Goal: Task Accomplishment & Management: Complete application form

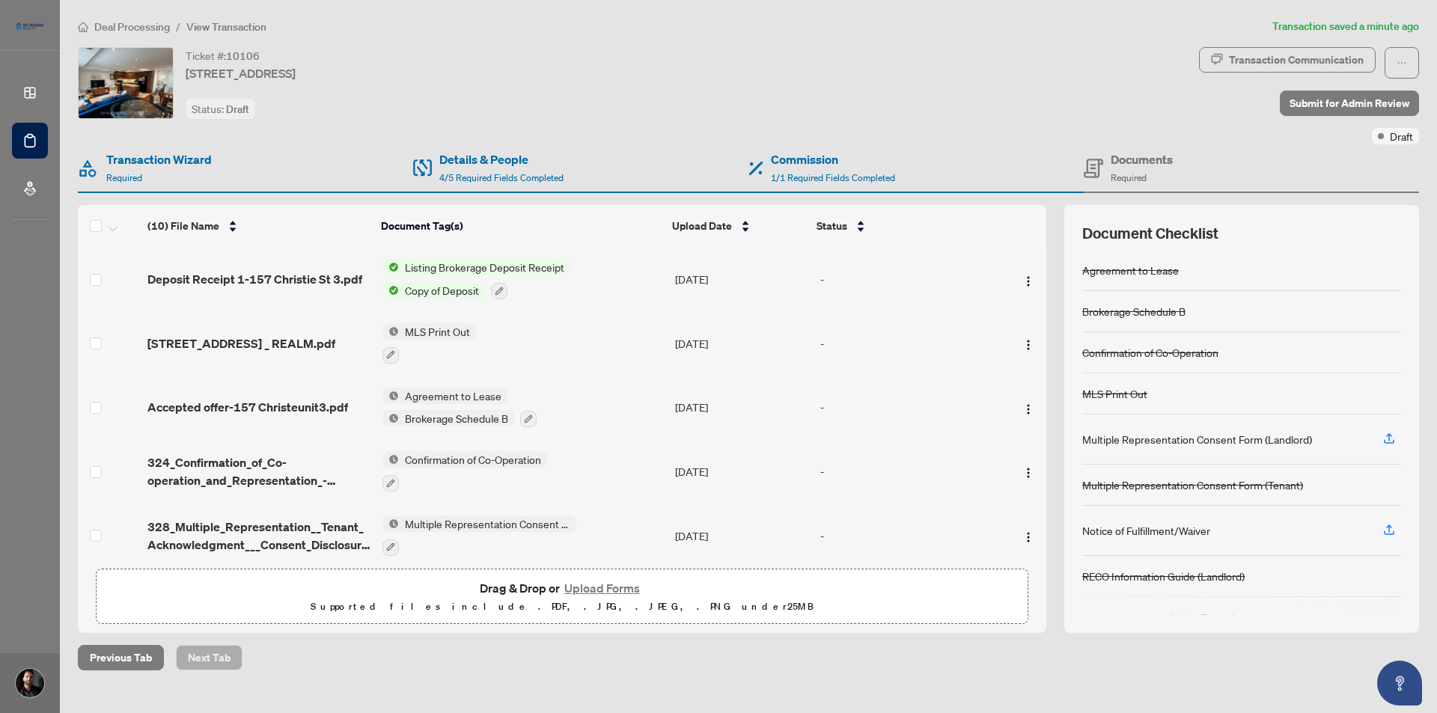
click at [711, 684] on main "Deal Processing / View Transaction Transaction saved a minute ago Ticket #: 101…" at bounding box center [748, 356] width 1377 height 713
click at [290, 280] on span "Deposit Receipt 1-157 Christie St 3.pdf" at bounding box center [254, 279] width 215 height 18
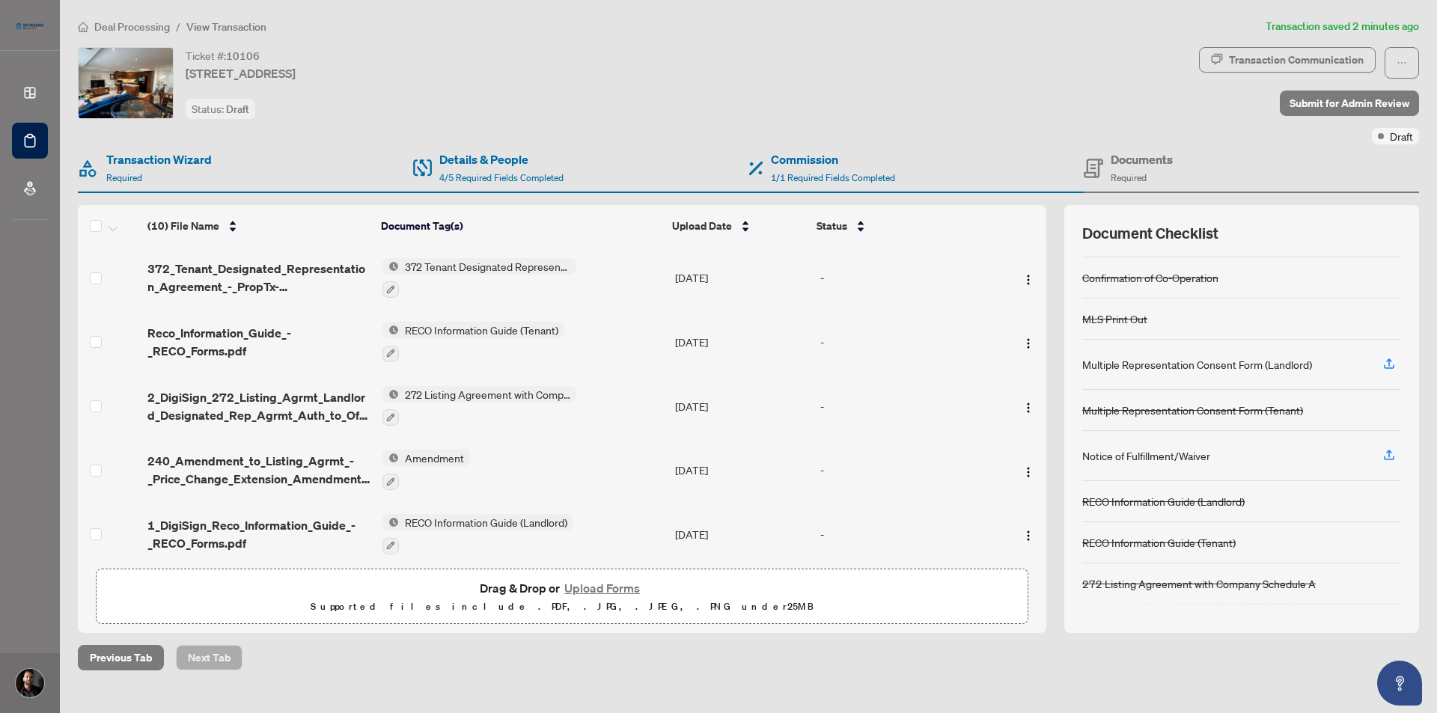
scroll to position [127, 0]
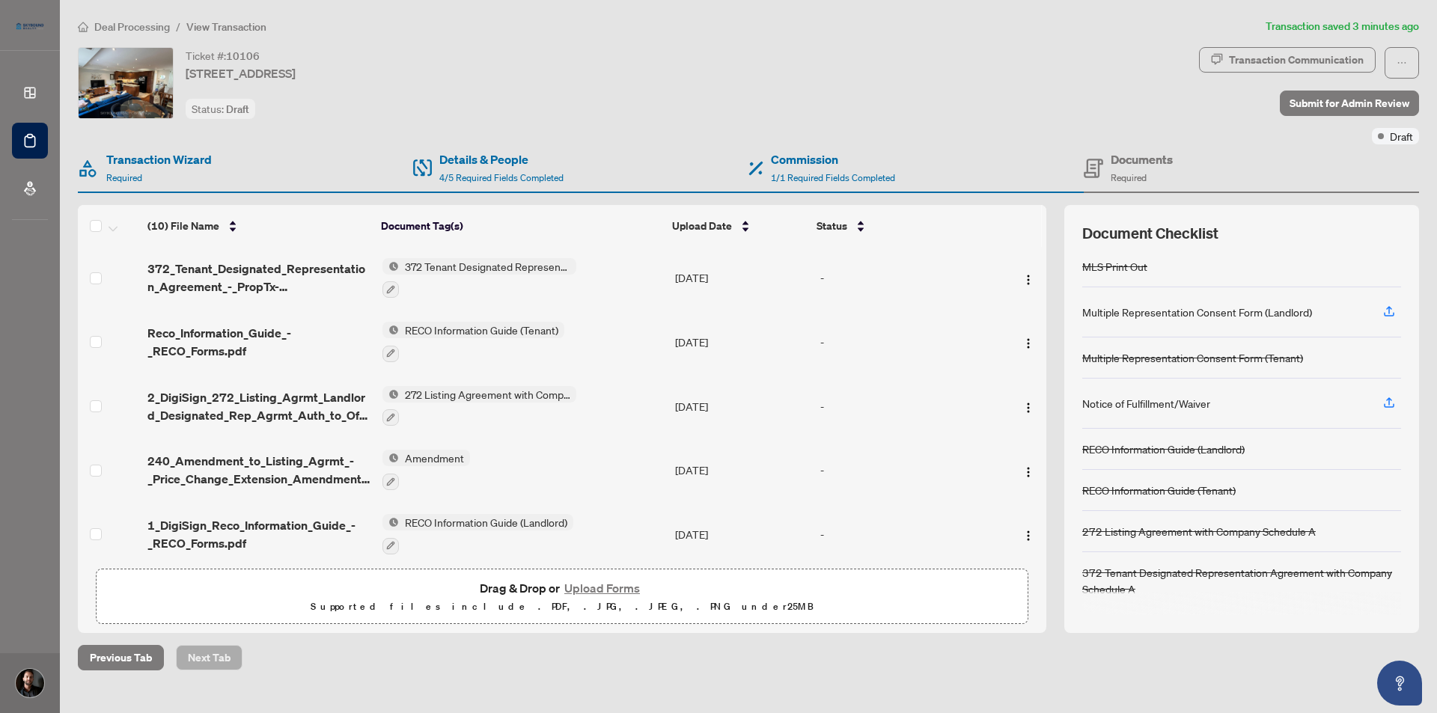
click at [359, 674] on main "Deal Processing / View Transaction Transaction saved 3 minutes ago Ticket #: 10…" at bounding box center [748, 356] width 1377 height 713
drag, startPoint x: 660, startPoint y: 68, endPoint x: 699, endPoint y: 46, distance: 44.6
click at [660, 68] on div "Ticket #: 10106 3-157 Christie St, Toronto, Ontario M6G 3B3, Canada Status: Dra…" at bounding box center [635, 83] width 1115 height 72
click at [668, 102] on div "Ticket #: 10106 3-157 Christie St, Toronto, Ontario M6G 3B3, Canada Status: Dra…" at bounding box center [635, 83] width 1115 height 72
click at [1353, 105] on span "Submit for Admin Review" at bounding box center [1350, 103] width 120 height 24
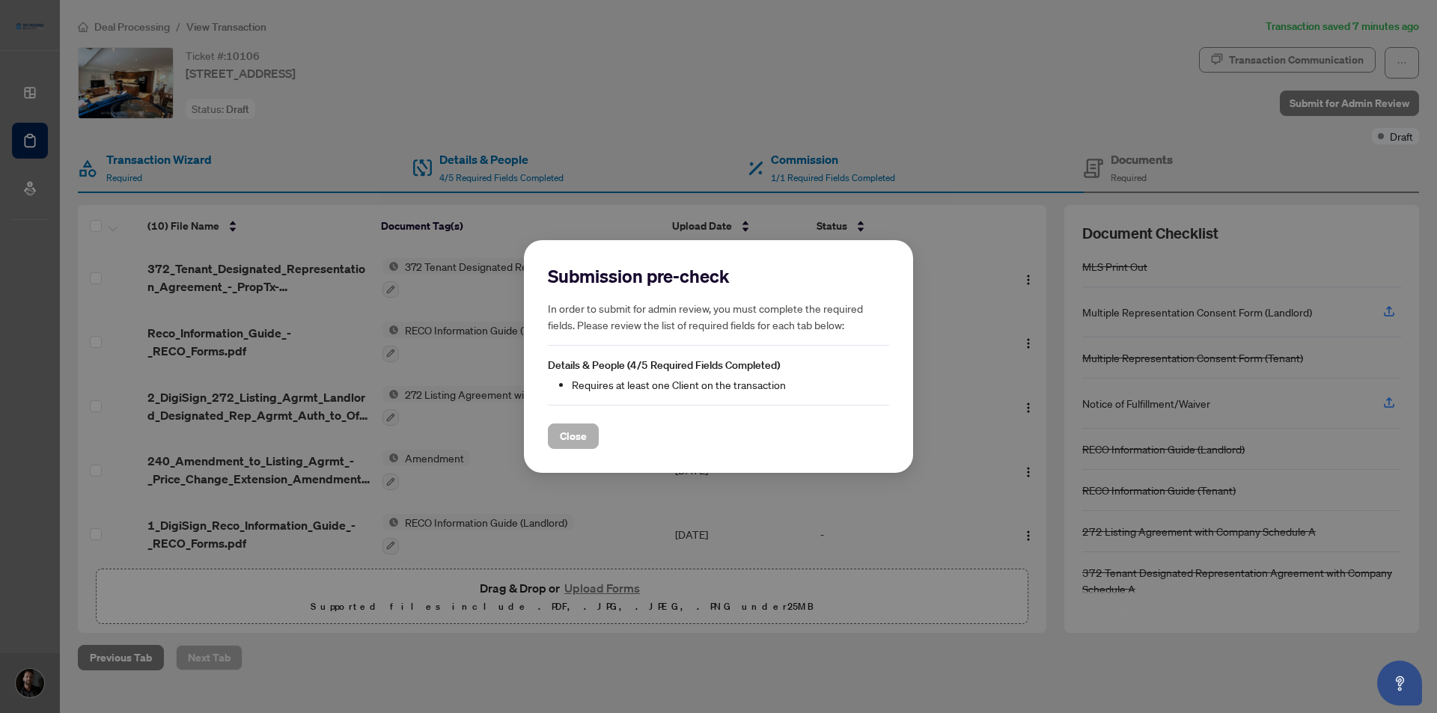
click at [568, 433] on span "Close" at bounding box center [573, 436] width 27 height 24
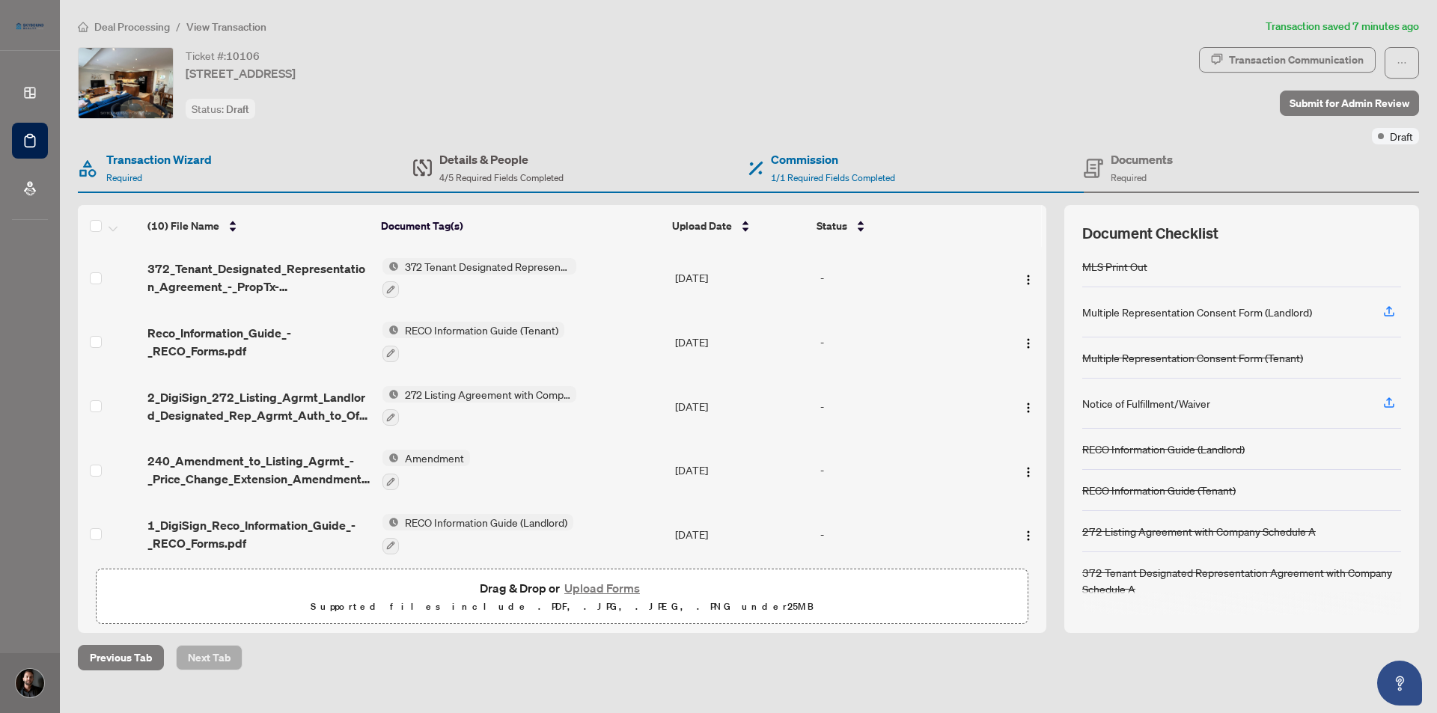
click at [507, 165] on h4 "Details & People" at bounding box center [501, 159] width 124 height 18
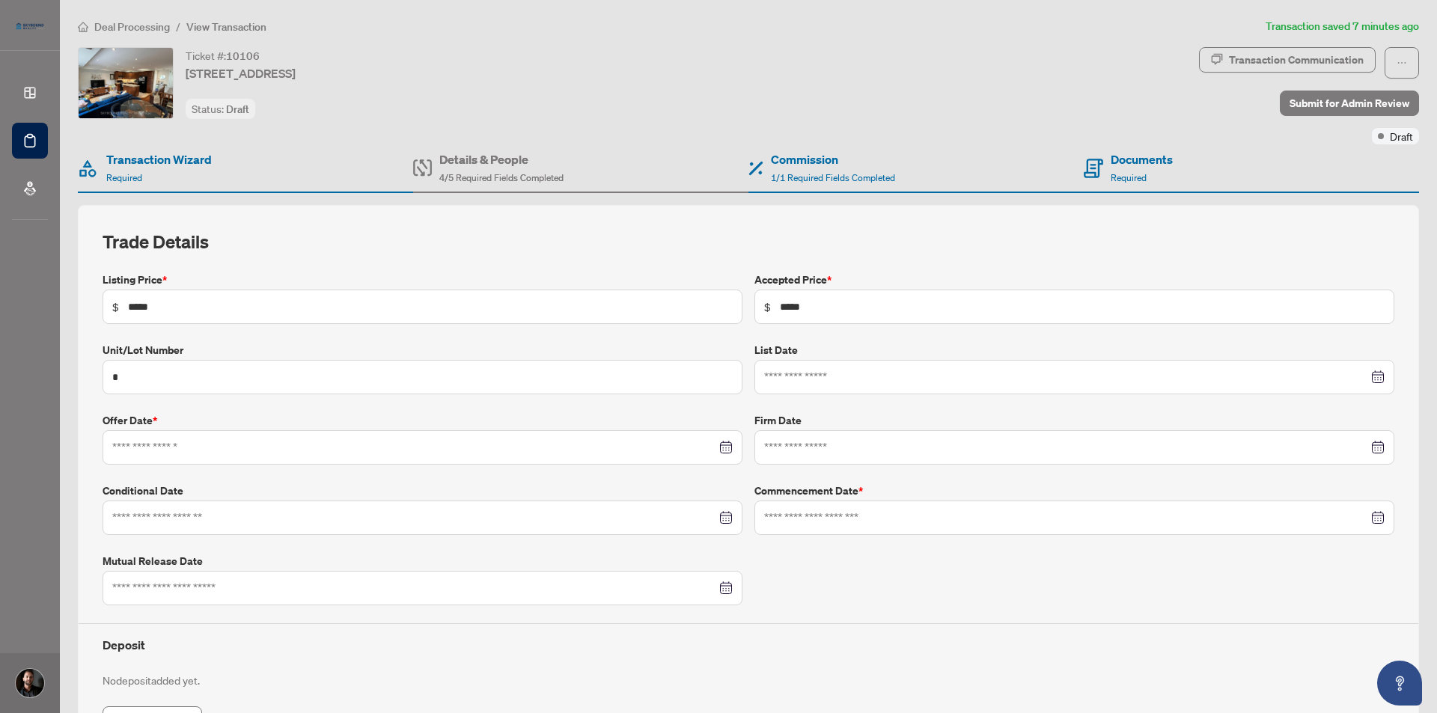
type input "**********"
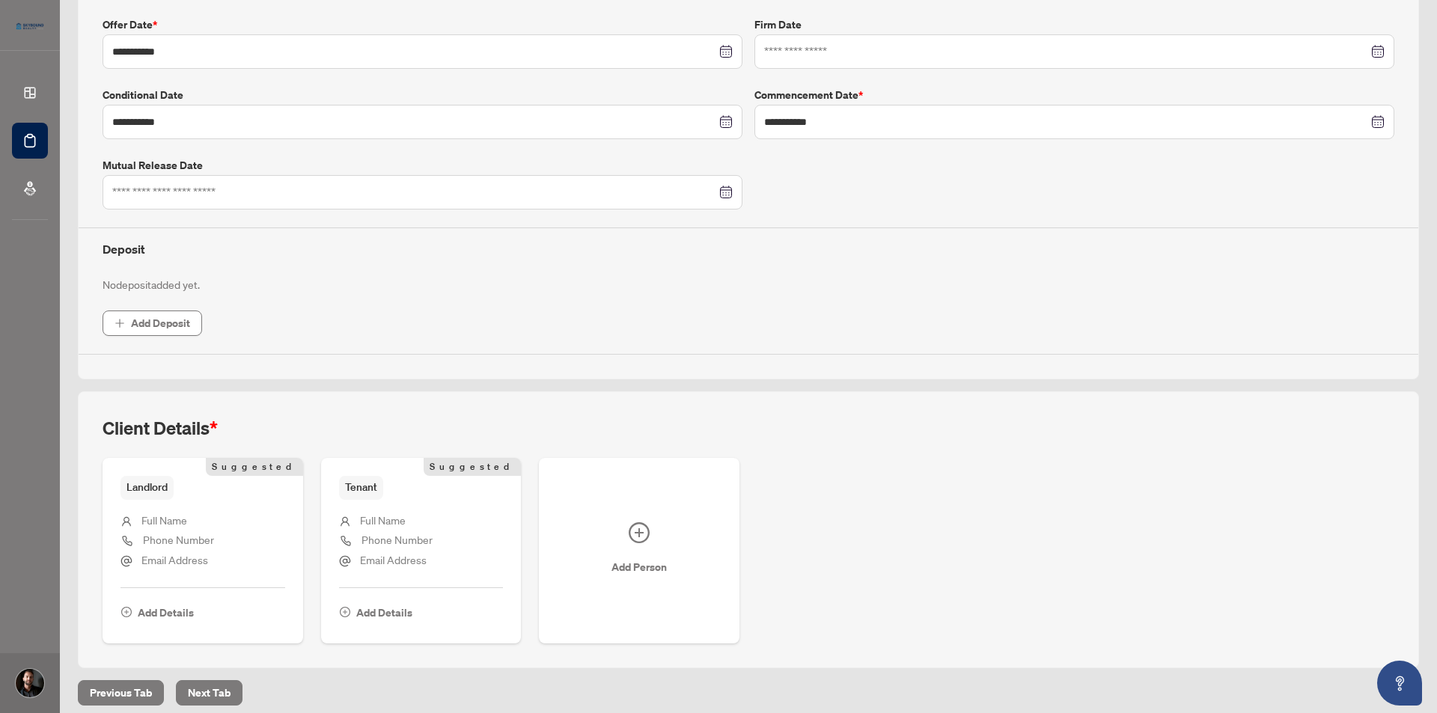
scroll to position [406, 0]
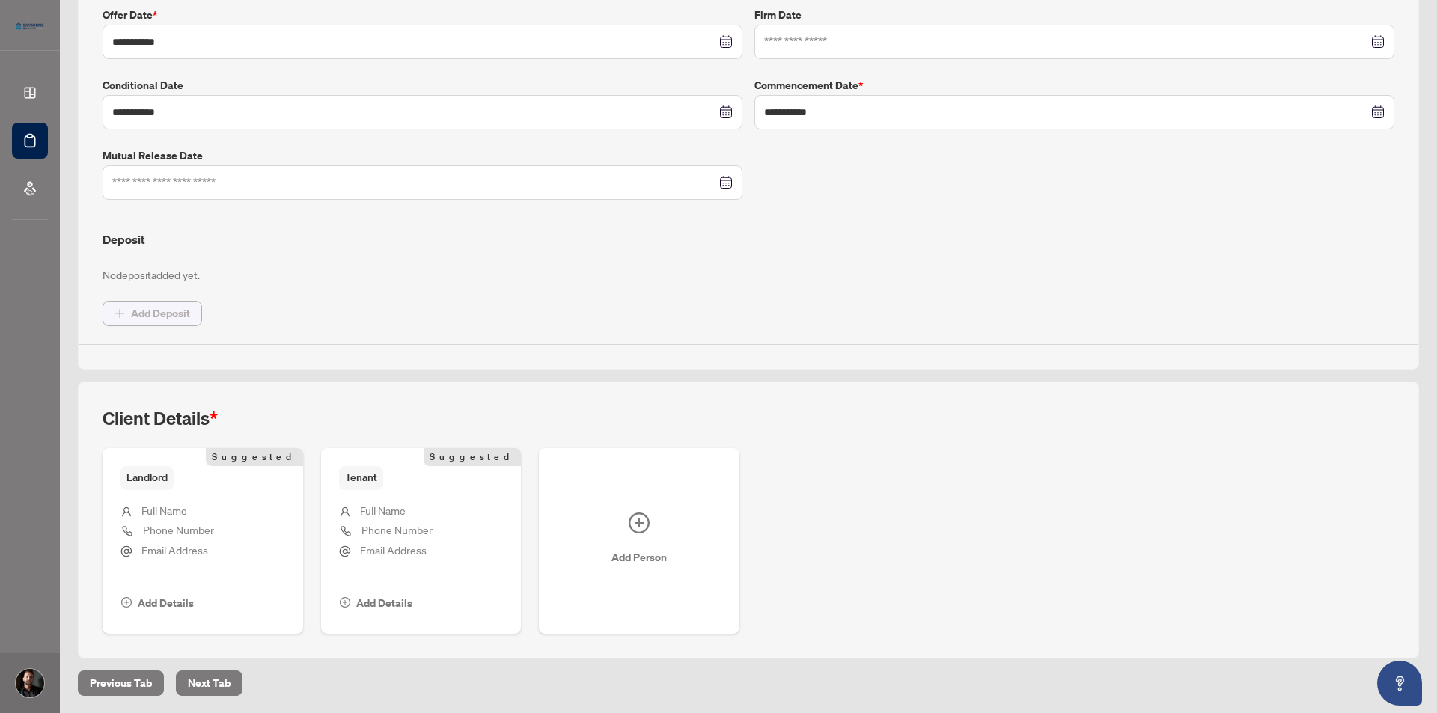
click at [153, 314] on span "Add Deposit" at bounding box center [160, 314] width 59 height 24
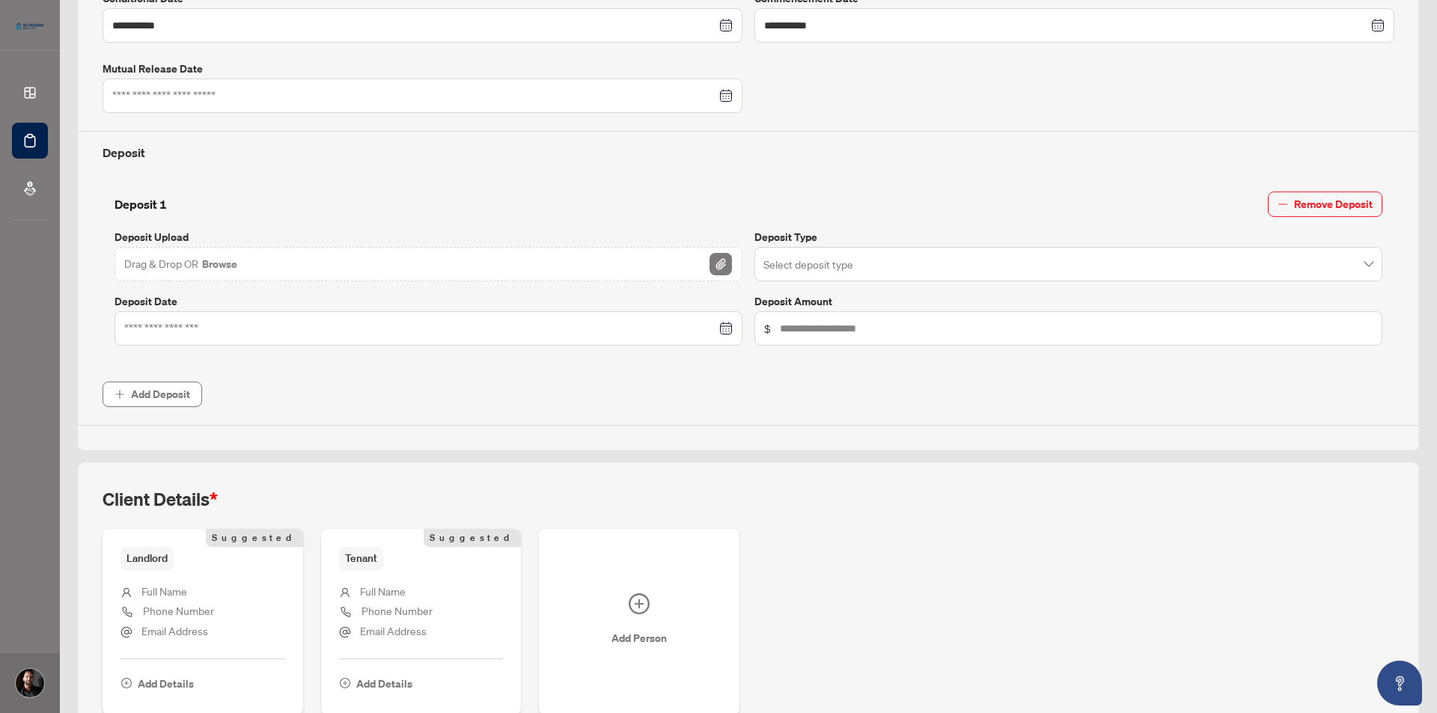
scroll to position [573, 0]
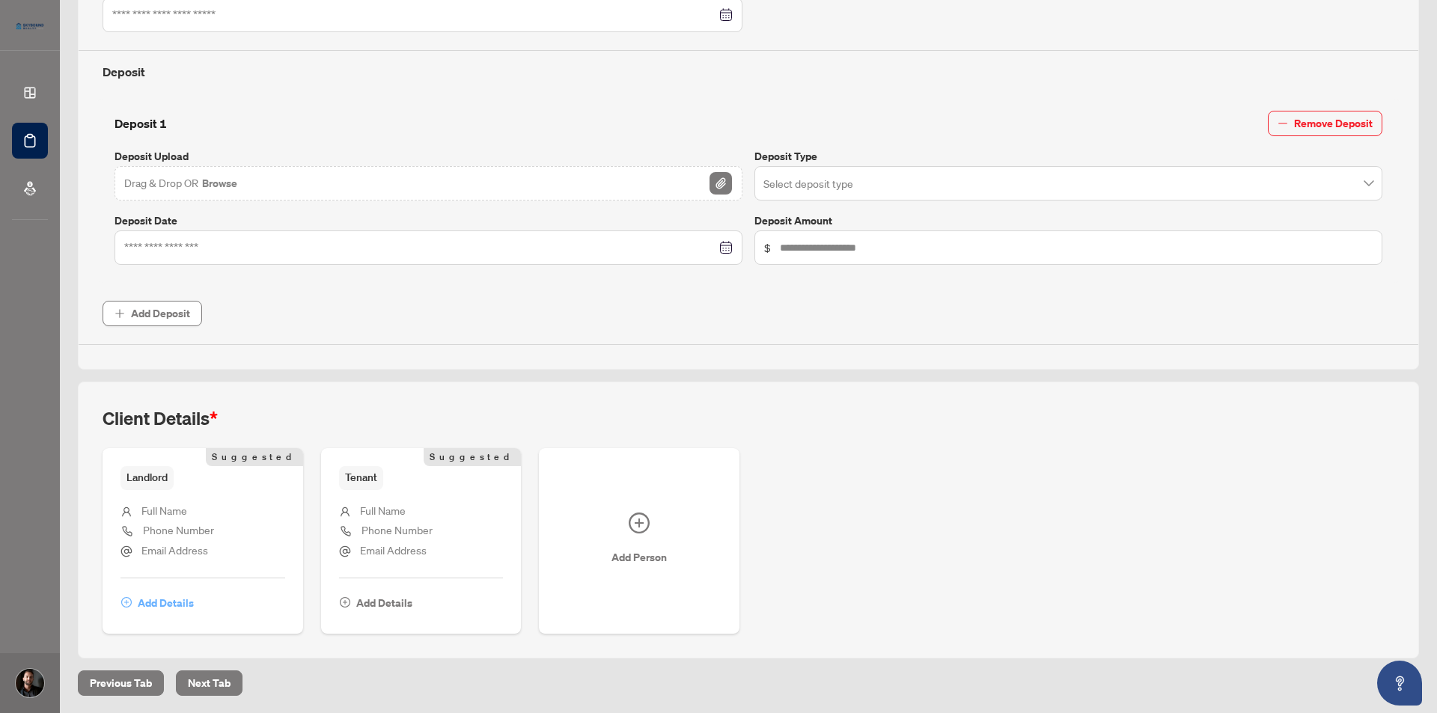
click at [156, 600] on span "Add Details" at bounding box center [166, 603] width 56 height 24
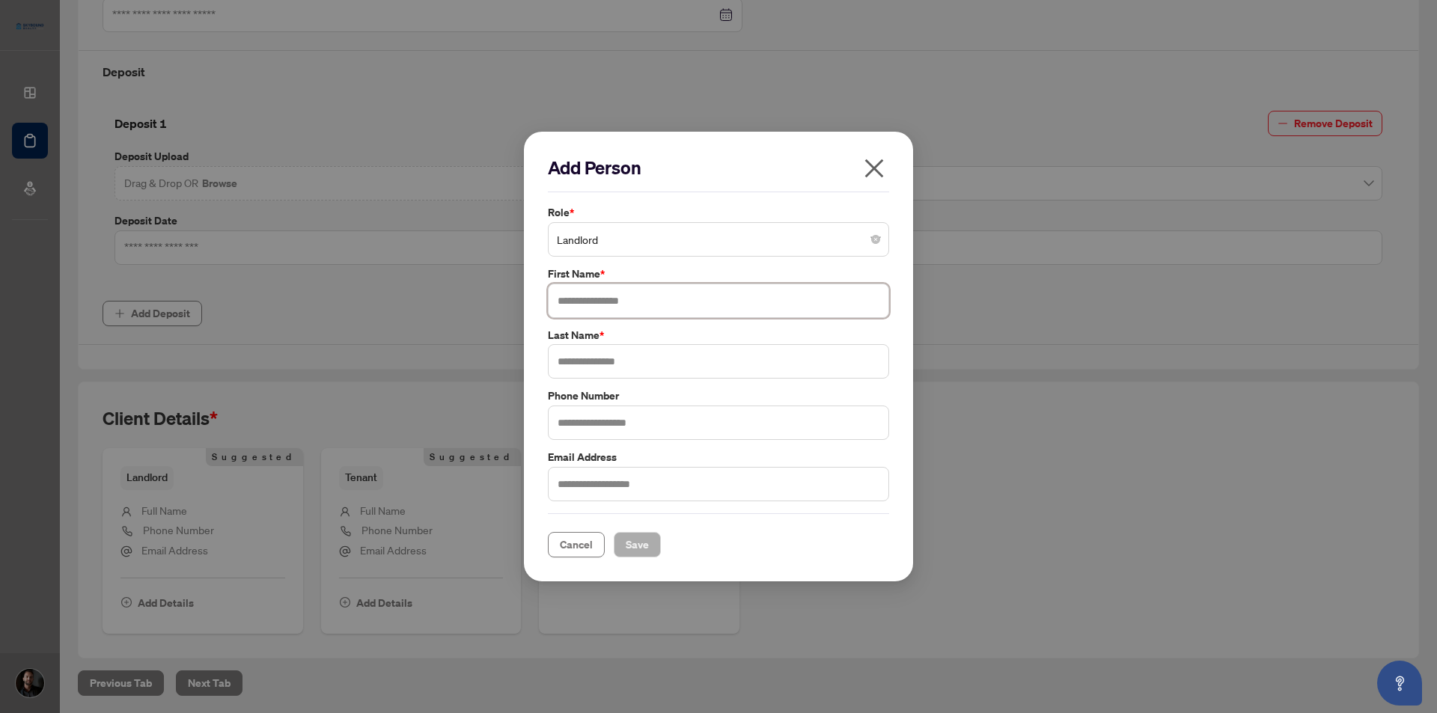
click at [603, 302] on input "text" at bounding box center [718, 301] width 341 height 34
click at [611, 234] on span "Landlord" at bounding box center [718, 239] width 323 height 28
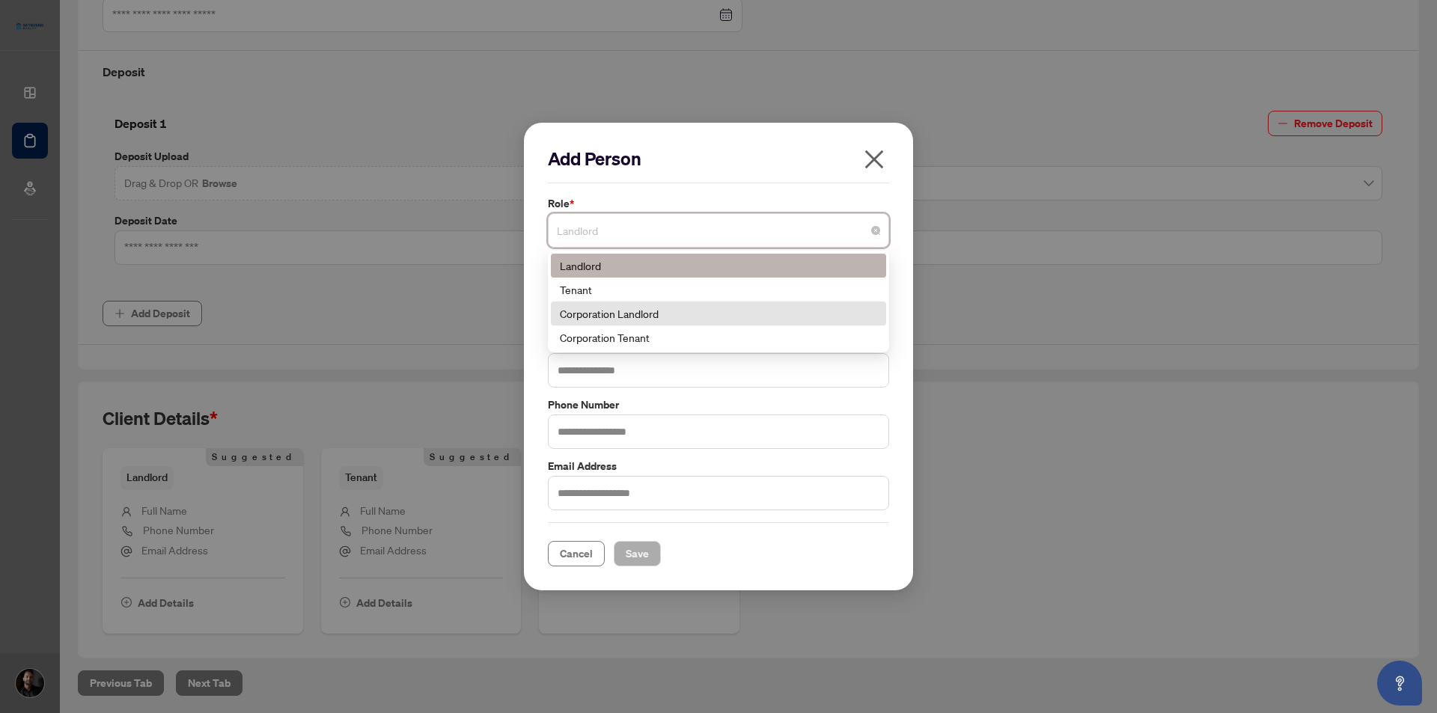
click at [695, 321] on div "Corporation Landlord" at bounding box center [718, 313] width 317 height 16
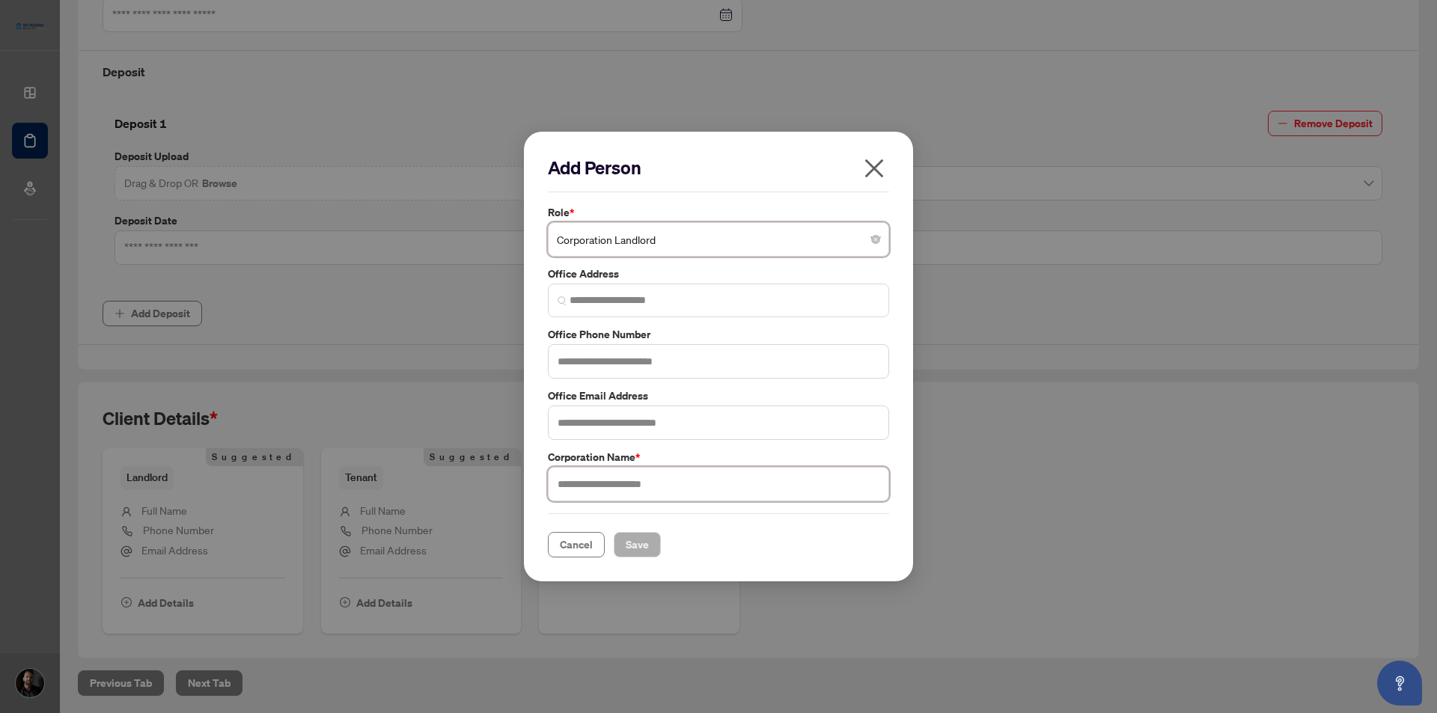
click at [607, 483] on input "text" at bounding box center [718, 484] width 341 height 34
type input "**********"
click at [626, 546] on span "Save" at bounding box center [637, 545] width 23 height 24
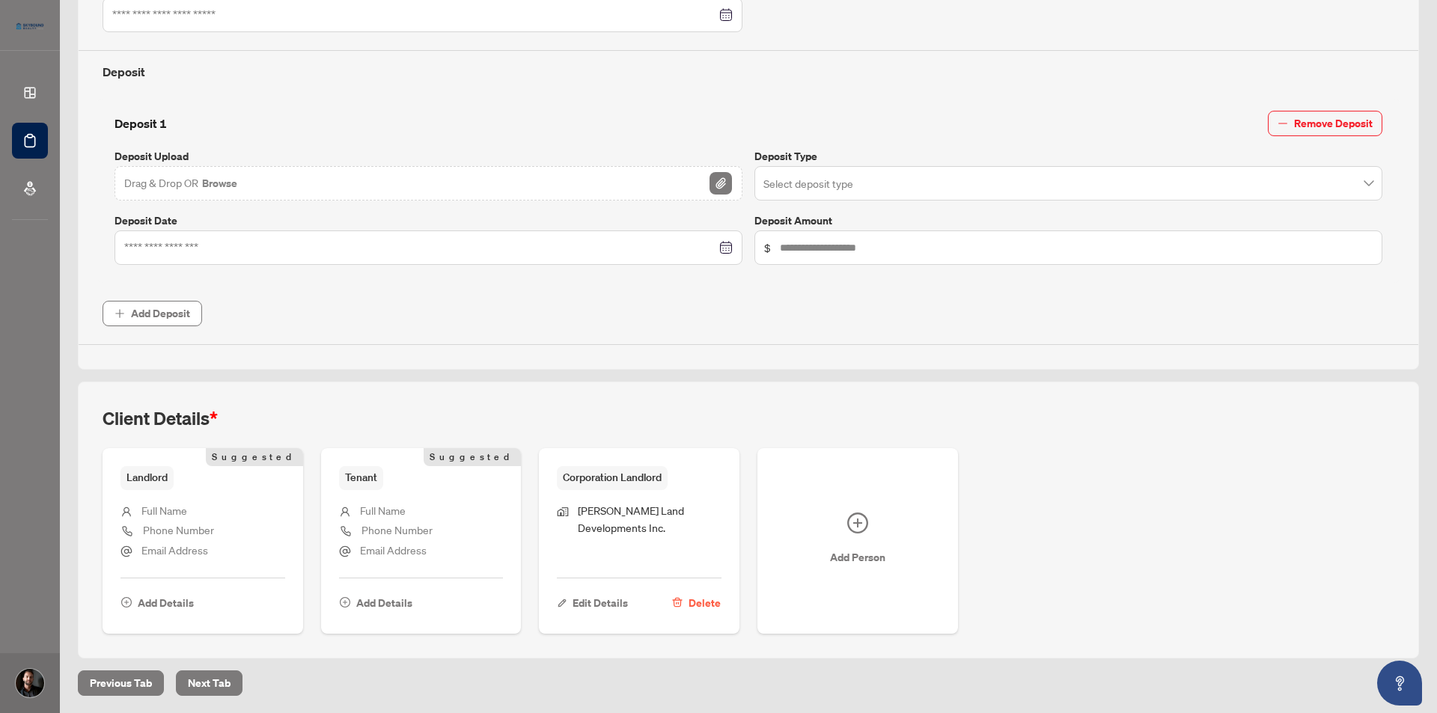
scroll to position [0, 0]
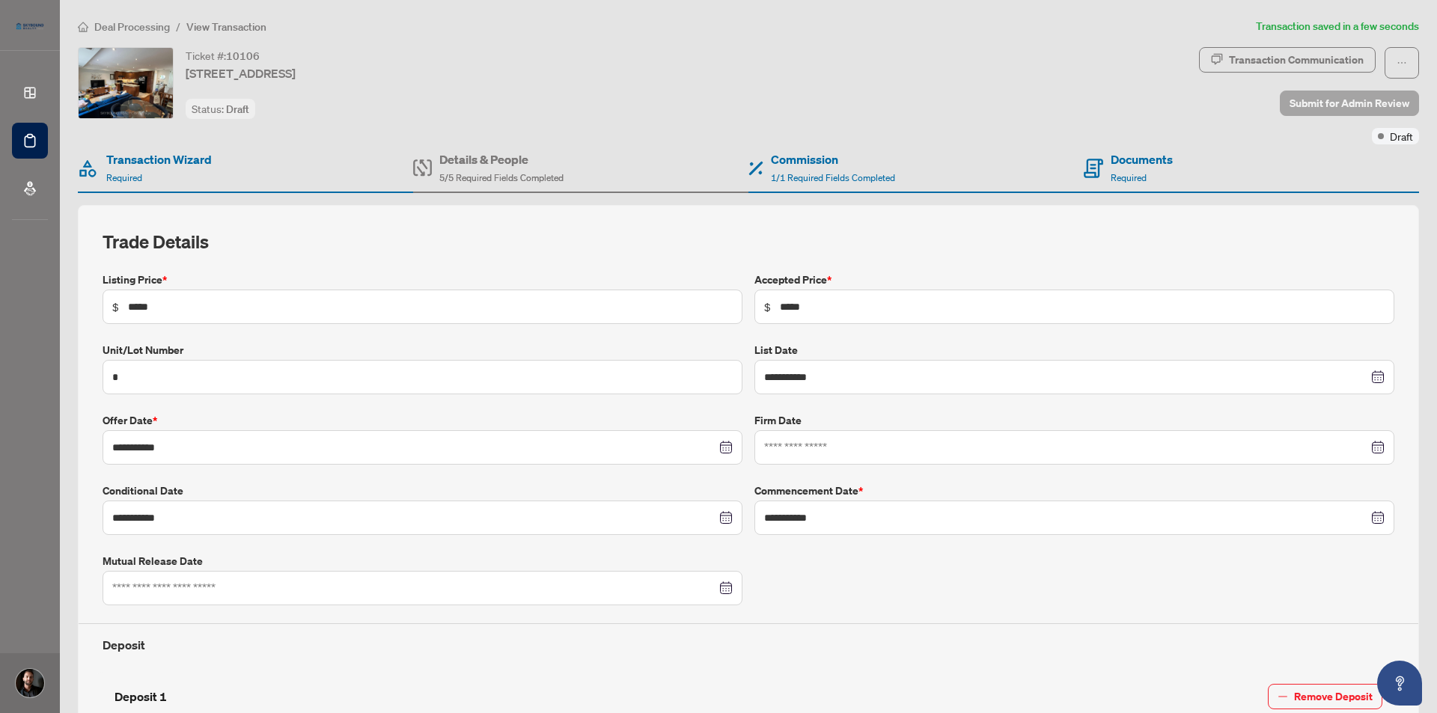
click at [1327, 100] on span "Submit for Admin Review" at bounding box center [1350, 103] width 120 height 24
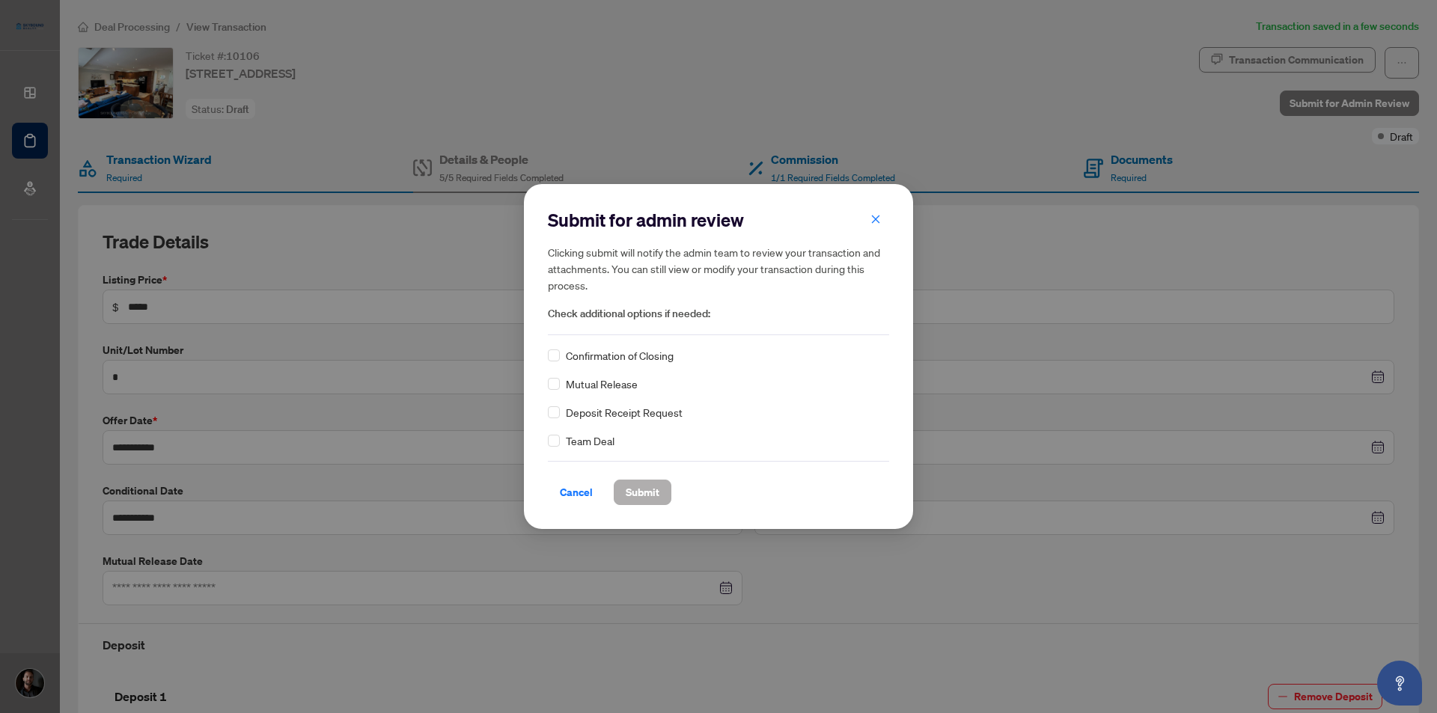
click at [635, 496] on span "Submit" at bounding box center [643, 493] width 34 height 24
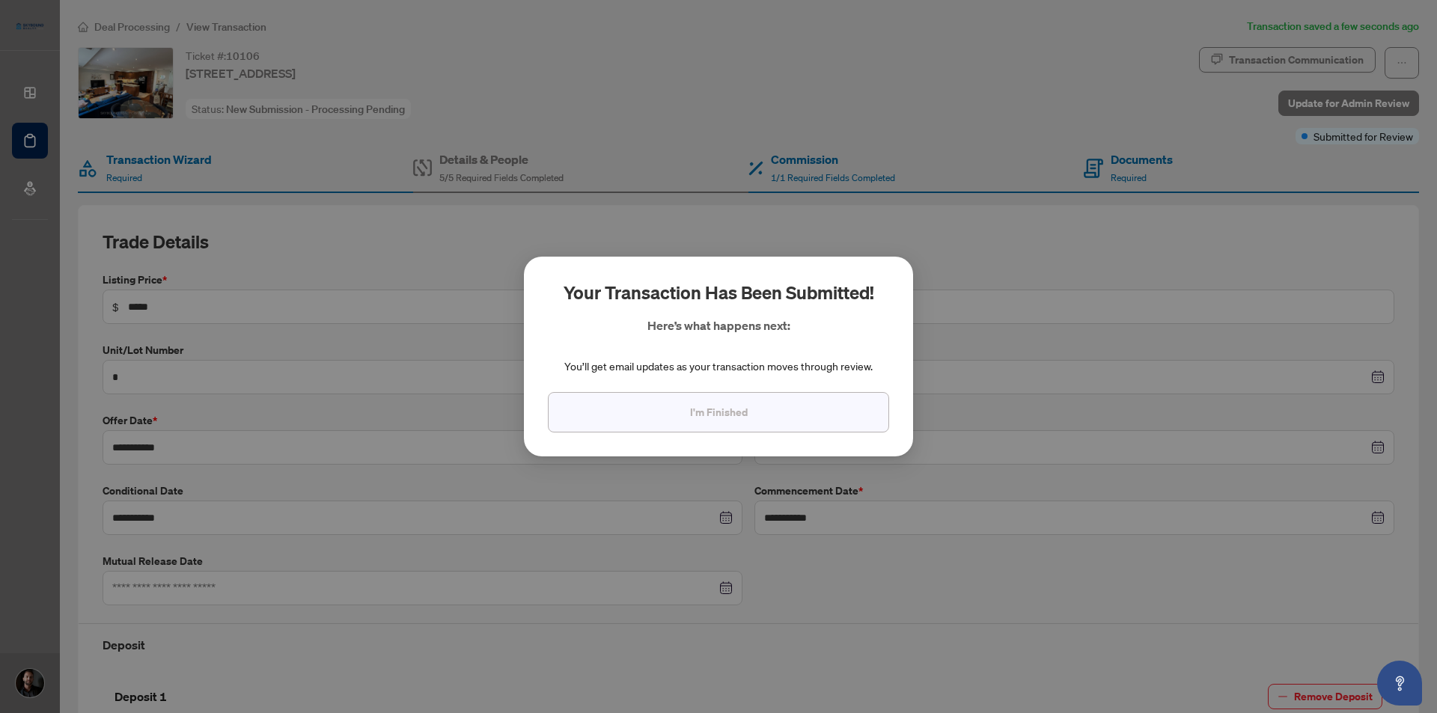
click at [679, 418] on button "I'm Finished" at bounding box center [718, 412] width 341 height 40
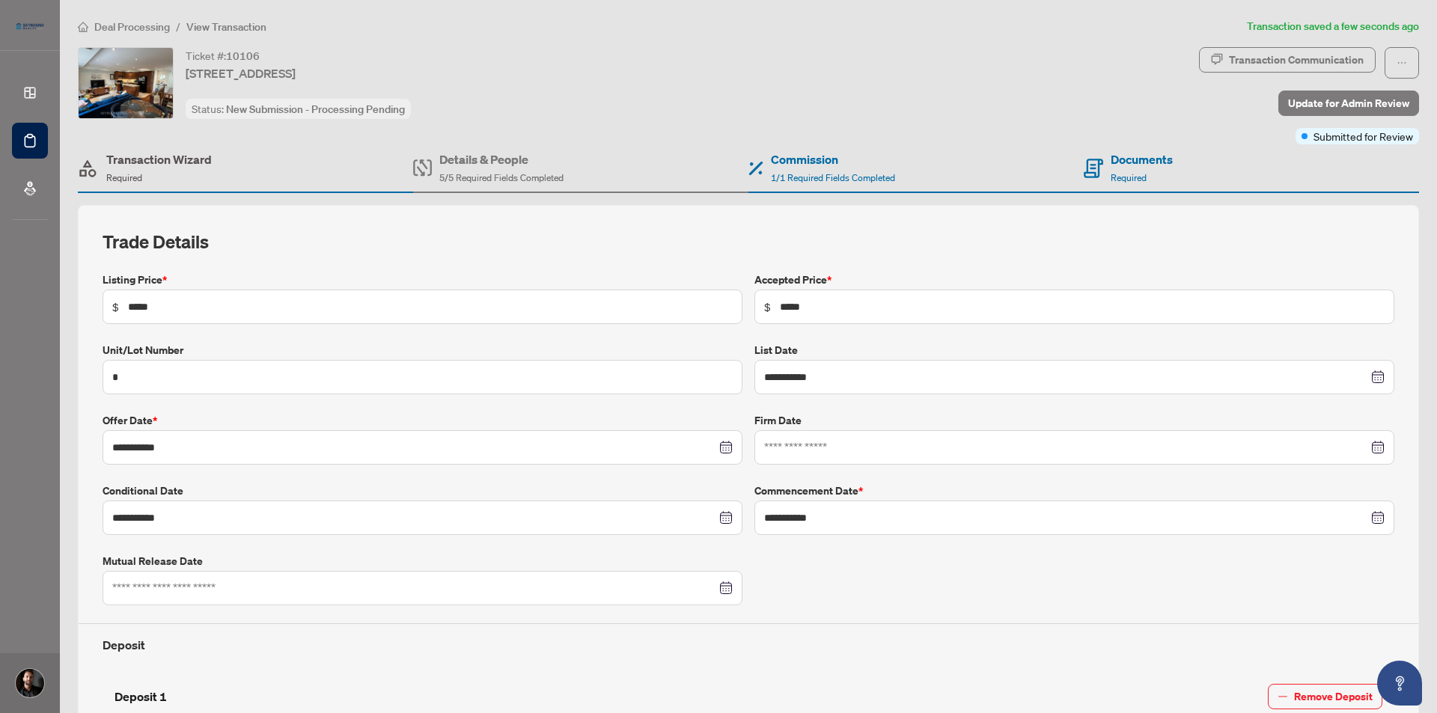
click at [161, 158] on h4 "Transaction Wizard" at bounding box center [159, 159] width 106 height 18
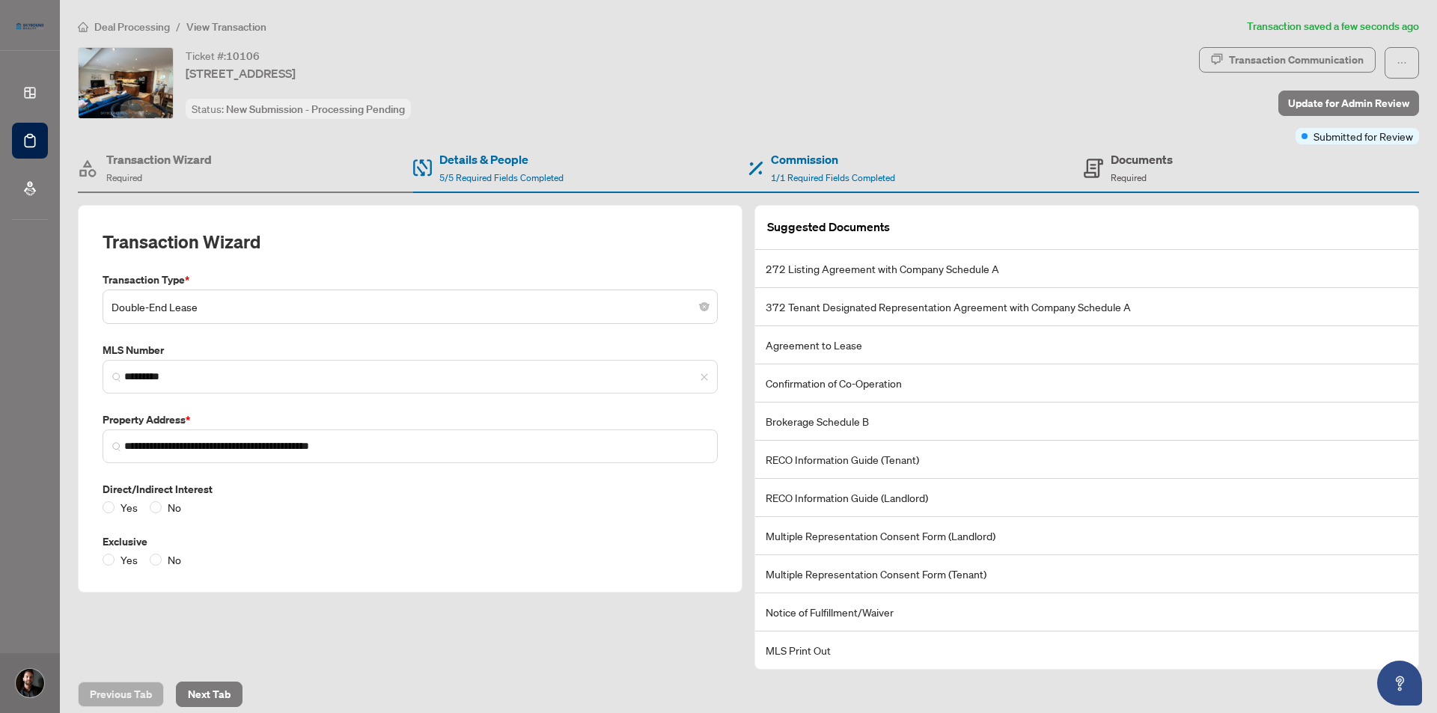
click at [1133, 156] on h4 "Documents" at bounding box center [1142, 159] width 62 height 18
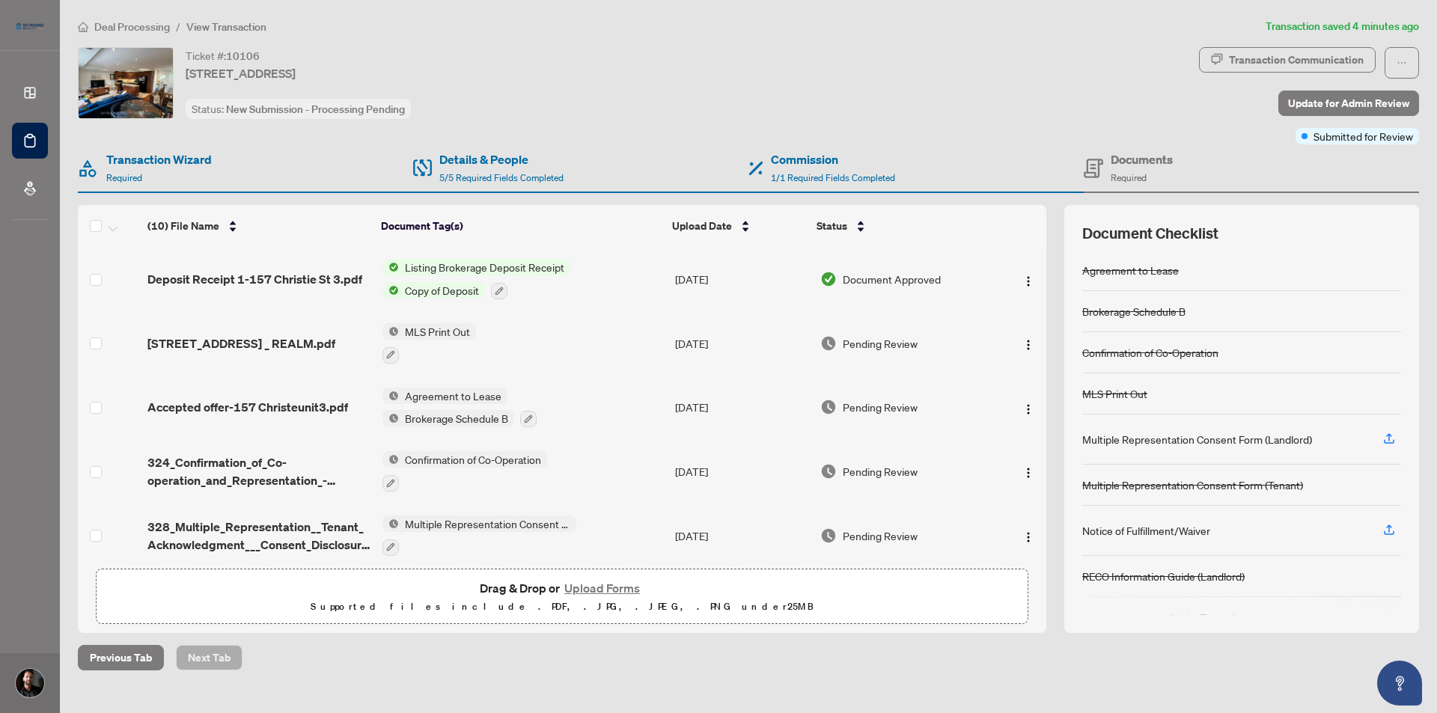
click at [932, 109] on div "Ticket #: 10106 [STREET_ADDRESS] Status: New Submission - Processing Pending" at bounding box center [635, 83] width 1115 height 72
click at [947, 659] on div "Previous Tab Next Tab" at bounding box center [748, 657] width 1341 height 25
drag, startPoint x: 881, startPoint y: 68, endPoint x: 834, endPoint y: 56, distance: 48.7
click at [878, 68] on div "Ticket #: 10106 [STREET_ADDRESS] Status: New Submission - Processing Pending" at bounding box center [635, 83] width 1115 height 72
click at [596, 99] on div "Ticket #: 10106 [STREET_ADDRESS] Status: New Submission - Processing Pending" at bounding box center [635, 83] width 1115 height 72
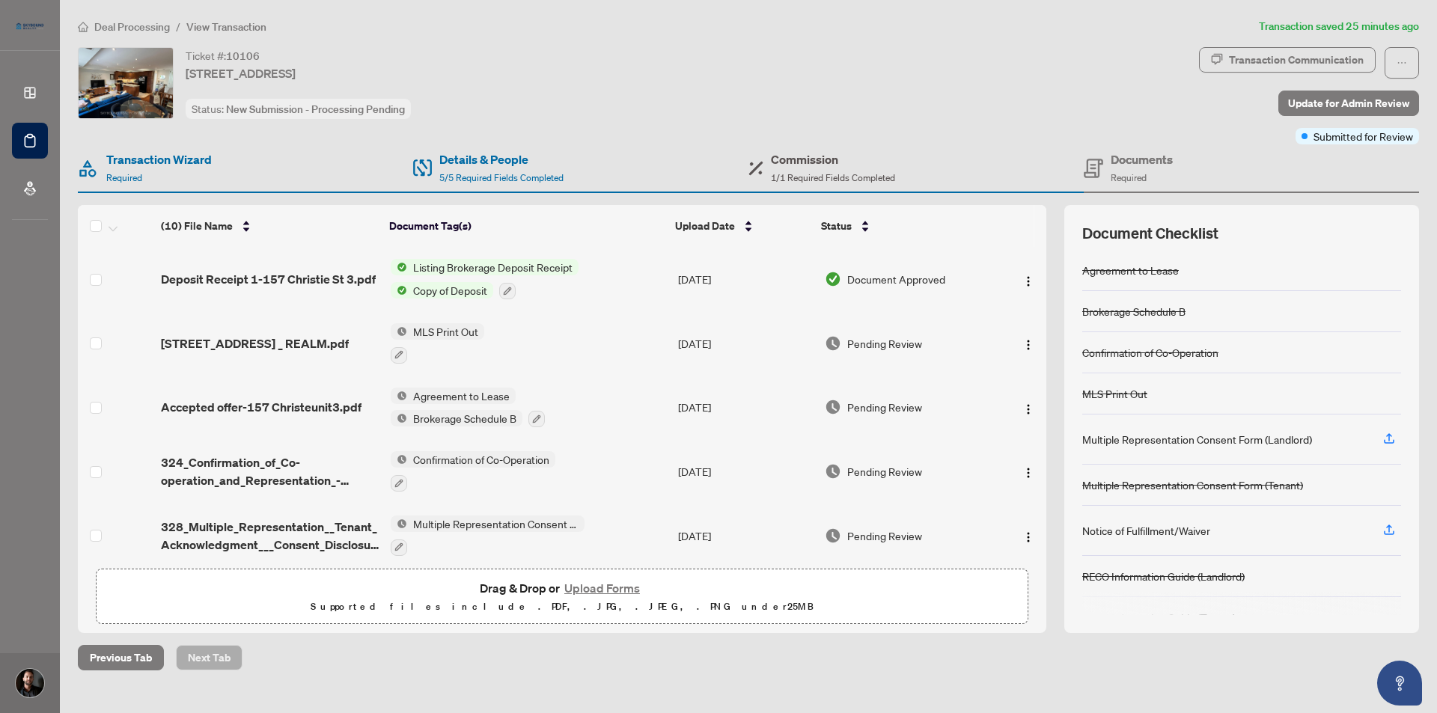
click at [808, 173] on span "1/1 Required Fields Completed" at bounding box center [833, 177] width 124 height 11
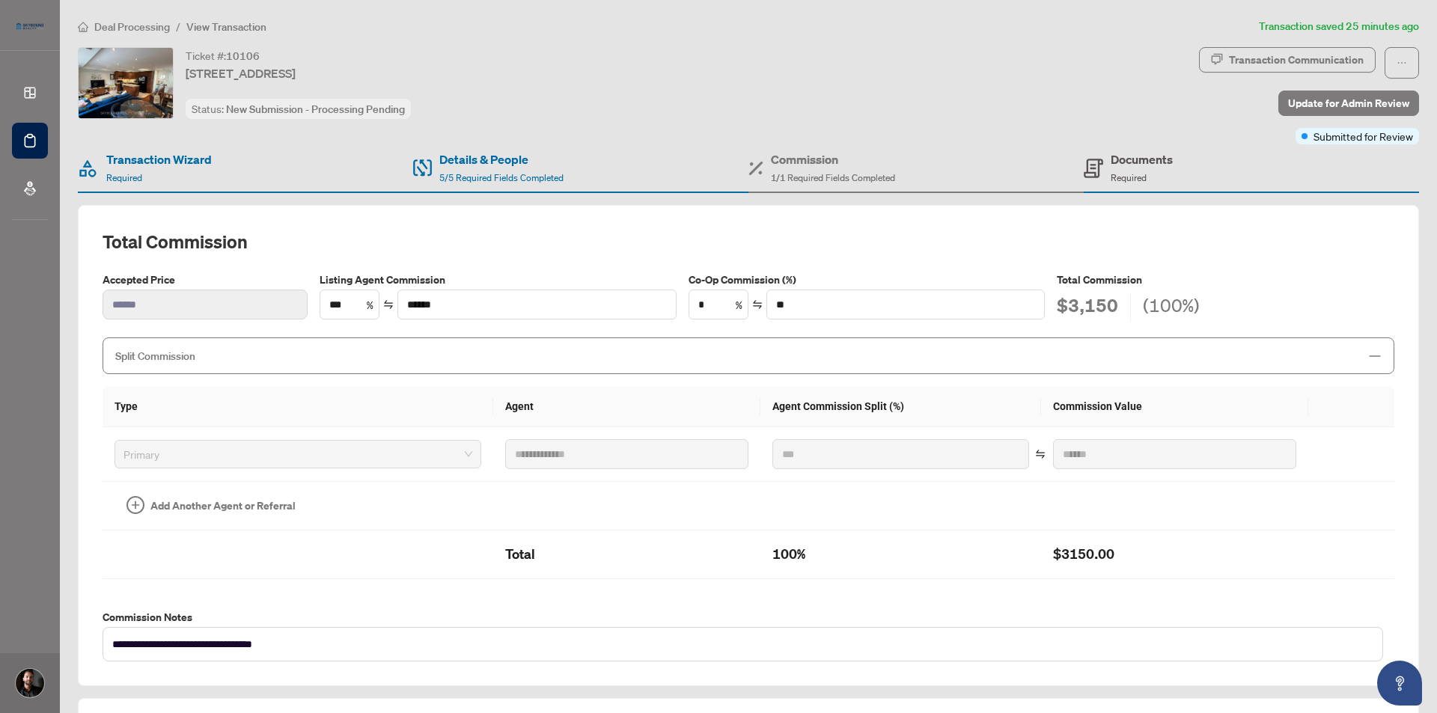
click at [1135, 165] on h4 "Documents" at bounding box center [1142, 159] width 62 height 18
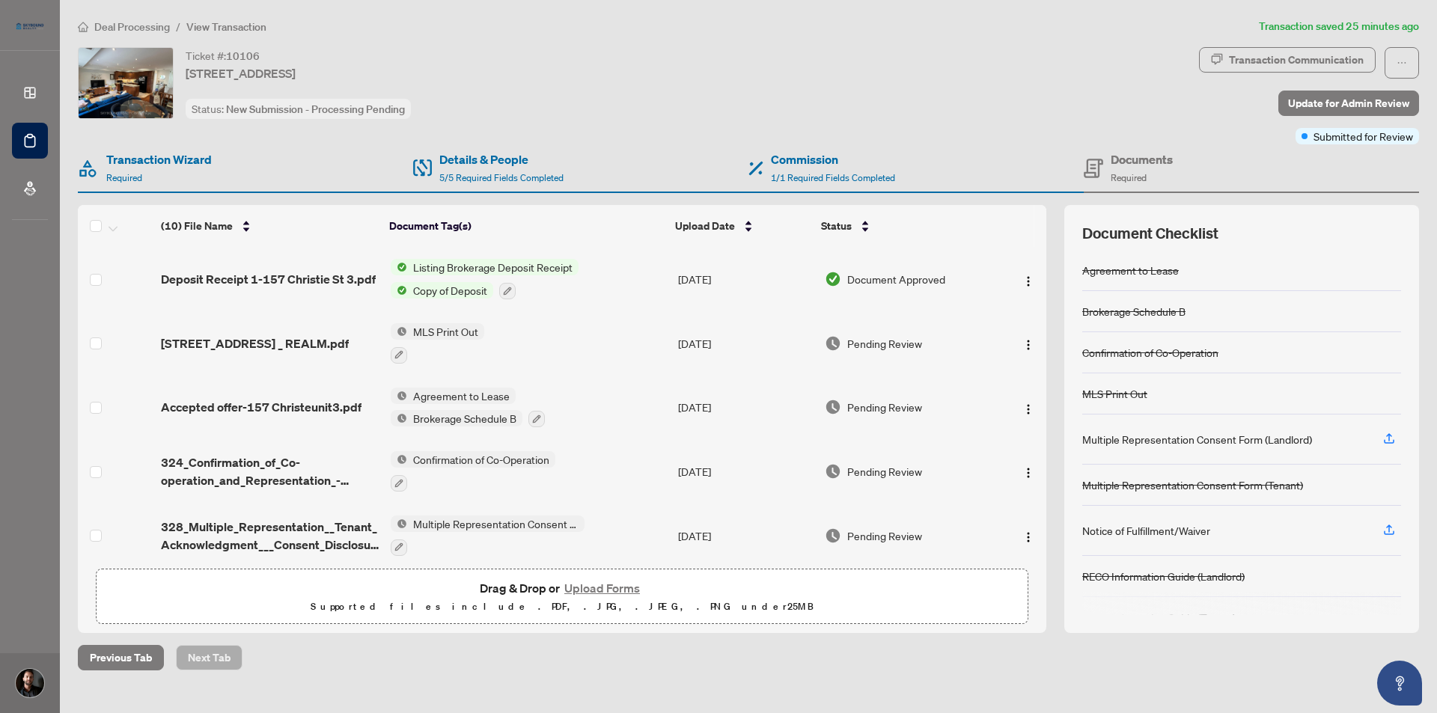
click at [615, 63] on div "Ticket #: 10106 [STREET_ADDRESS] Status: New Submission - Processing Pending" at bounding box center [635, 83] width 1115 height 72
click at [615, 76] on div "Ticket #: 10106 [STREET_ADDRESS] Status: New Submission - Processing Pending" at bounding box center [635, 83] width 1115 height 72
click at [1037, 110] on div "Ticket #: 10106 [STREET_ADDRESS] Status: New Submission - Processing Pending" at bounding box center [635, 83] width 1115 height 72
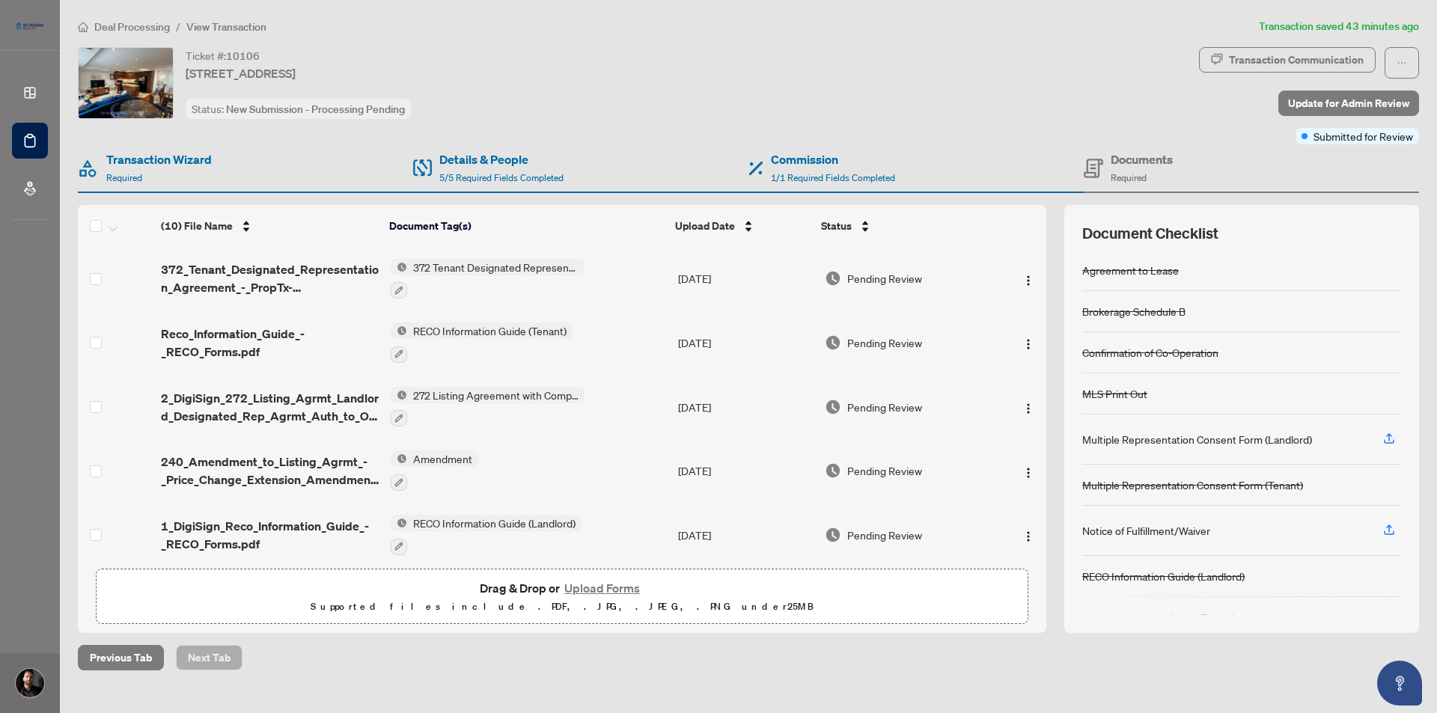
scroll to position [322, 0]
click at [834, 168] on div "Commission 1/1 Required Fields Completed" at bounding box center [833, 167] width 124 height 35
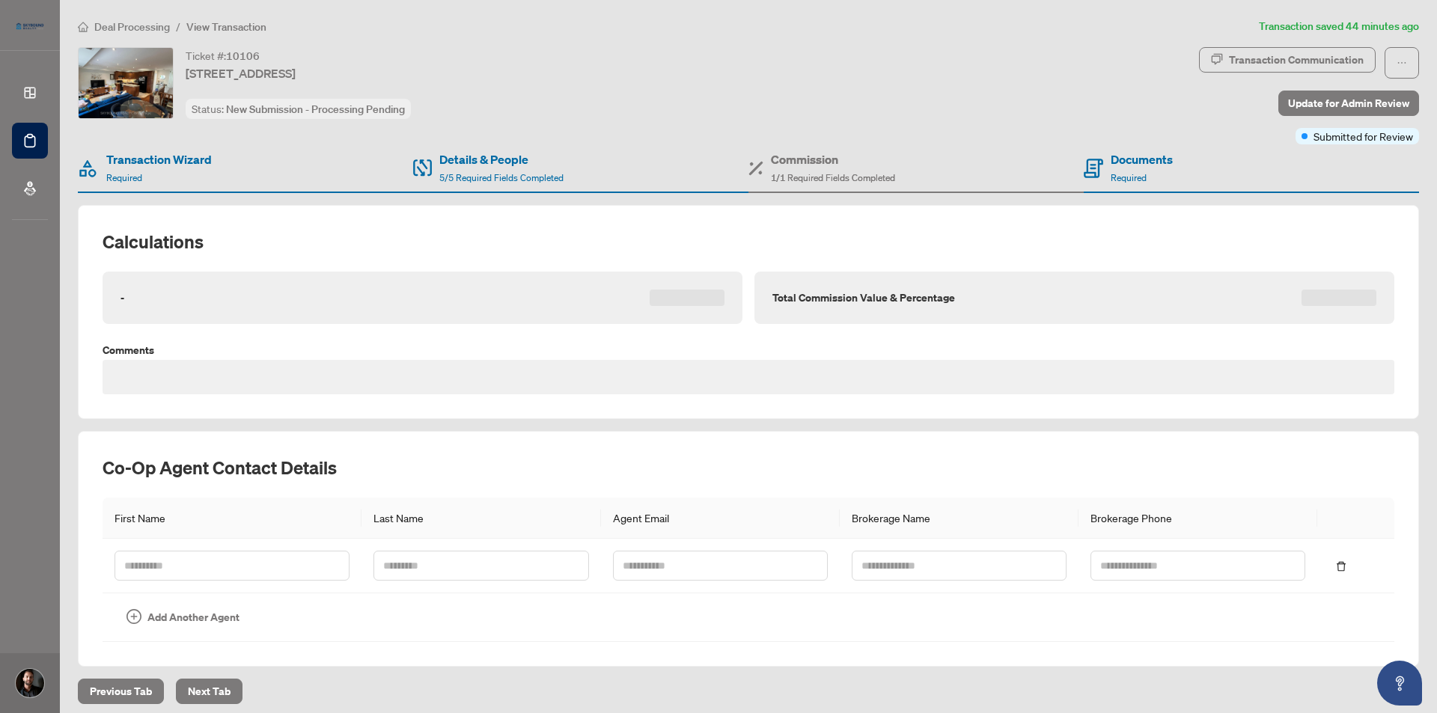
type textarea "**********"
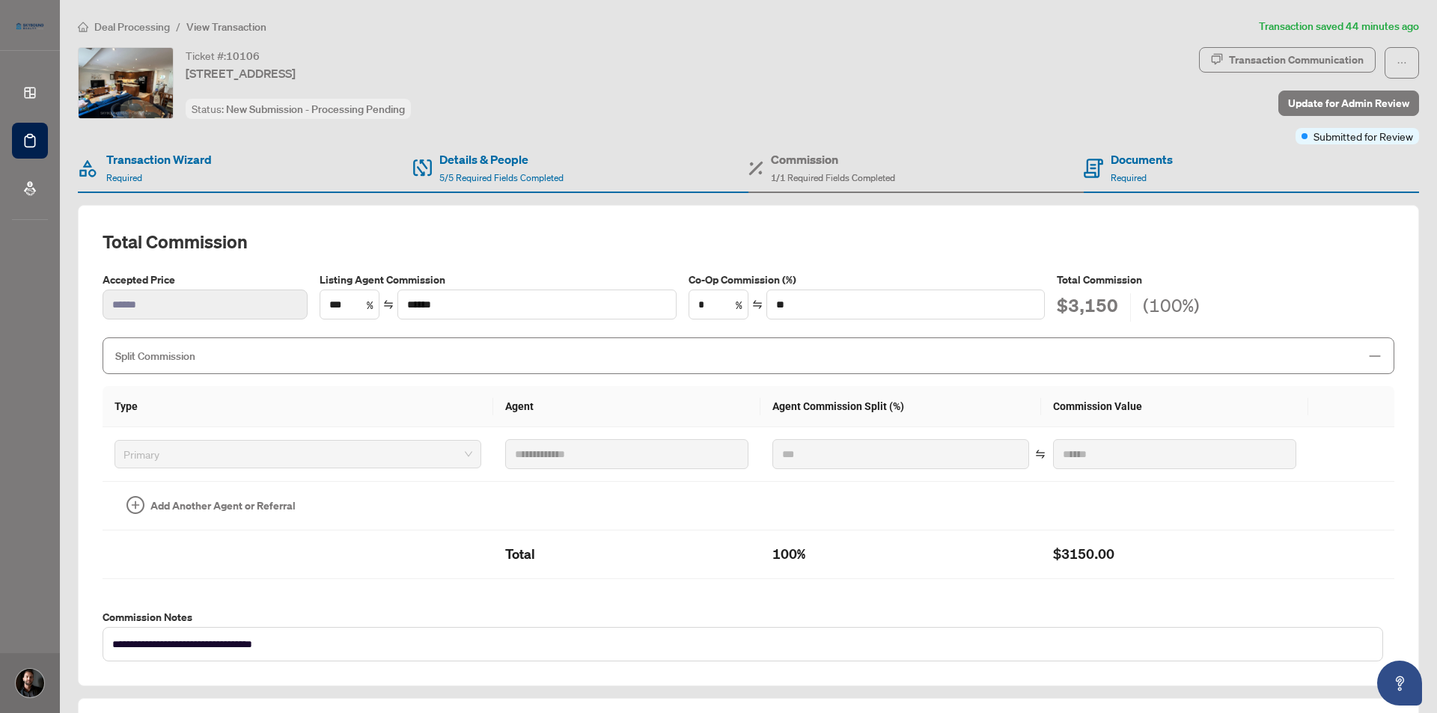
click at [1079, 92] on div "Ticket #: 10106 [STREET_ADDRESS] Status: New Submission - Processing Pending" at bounding box center [635, 83] width 1115 height 72
